Goal: Download file/media

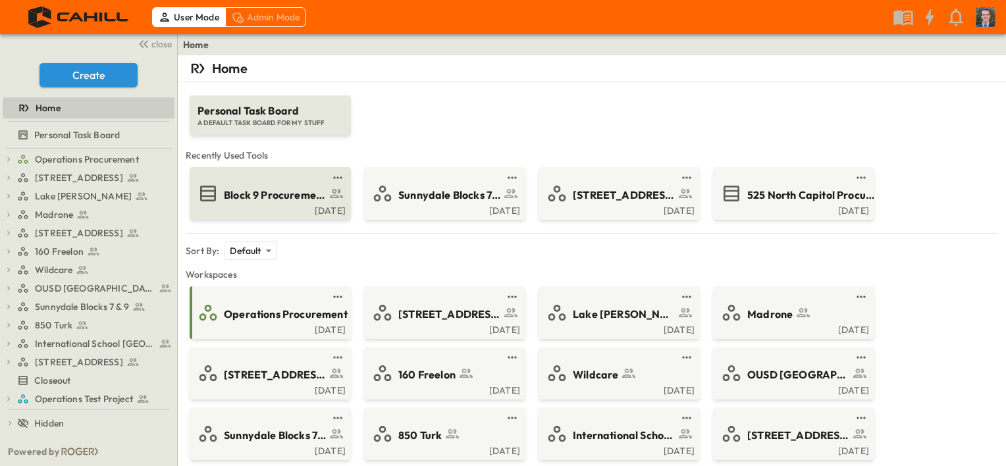
click at [300, 185] on div "Block 9 Procurement Log" at bounding box center [288, 194] width 128 height 18
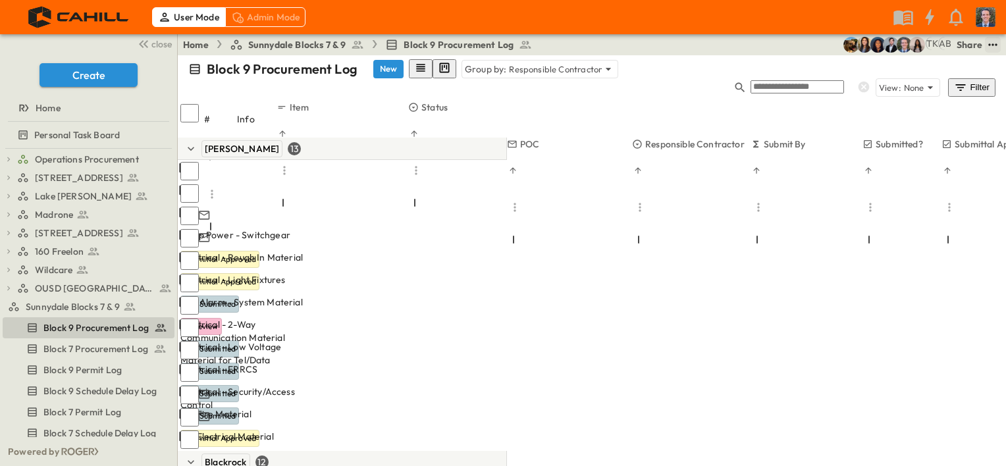
click at [992, 45] on icon "test" at bounding box center [992, 44] width 13 height 13
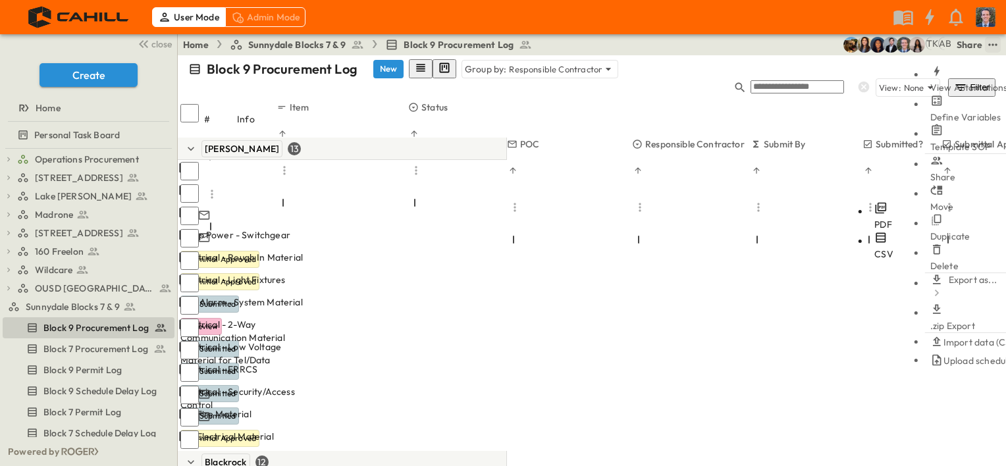
click at [874, 219] on span "PDF" at bounding box center [883, 225] width 18 height 12
